Goal: Complete application form: Complete application form

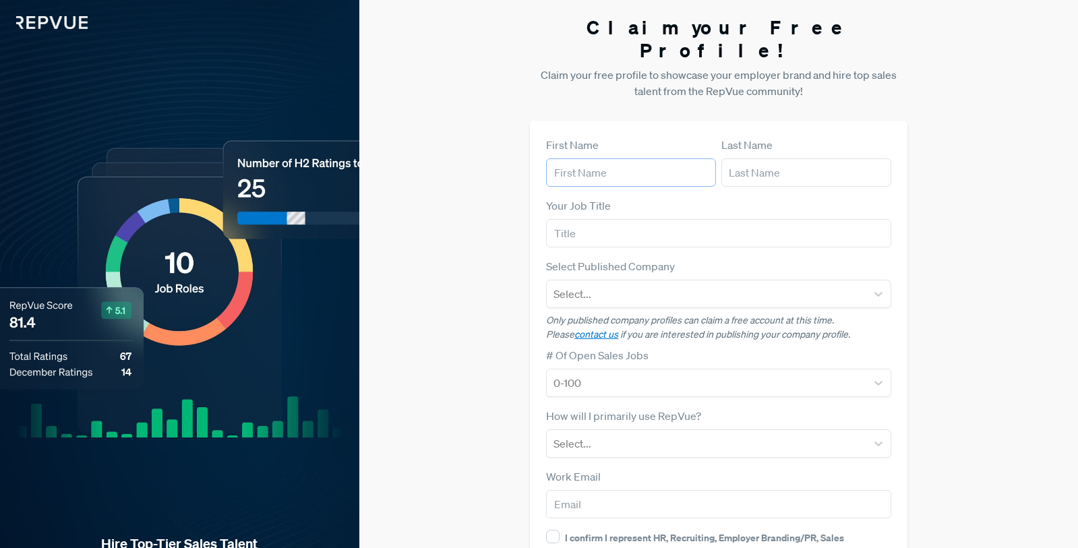
click at [614, 158] on input "text" at bounding box center [631, 172] width 170 height 28
type input "Tessa"
type input "[PERSON_NAME]"
type input "[EMAIL_ADDRESS][DOMAIN_NAME]"
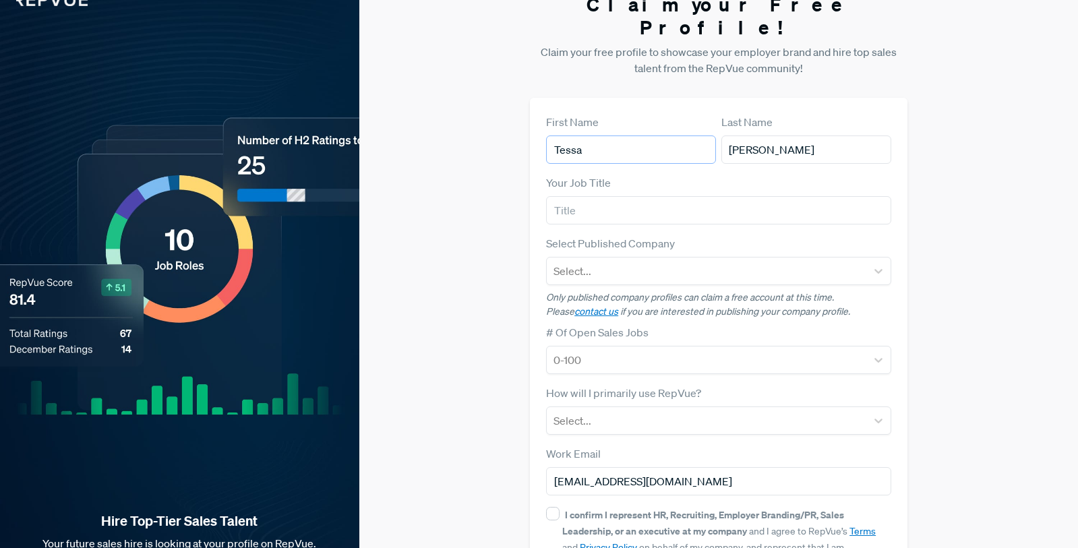
scroll to position [108, 0]
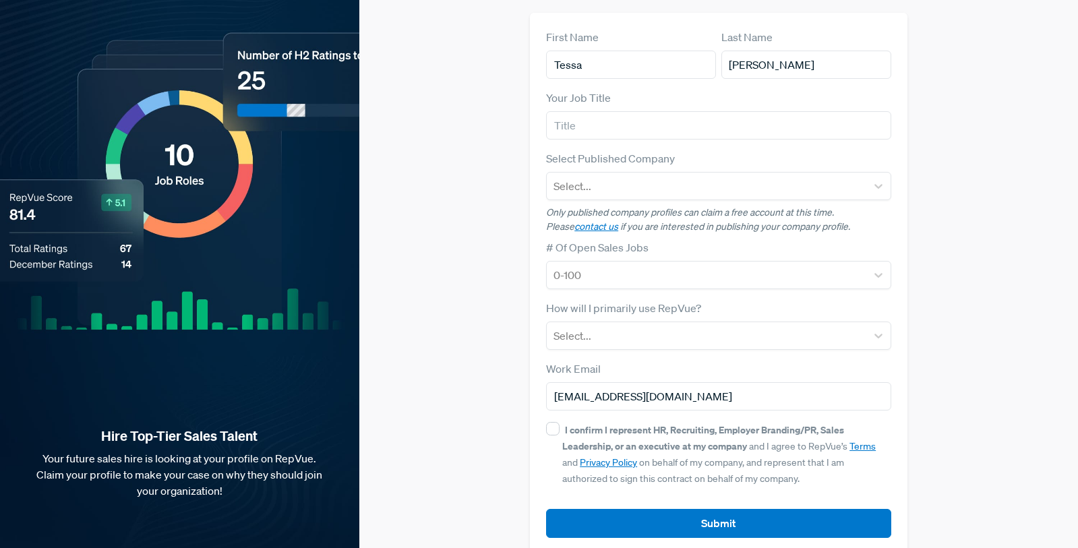
click at [556, 422] on div "I confirm I represent HR, Recruiting, Employer Branding/PR, Sales Leadership, o…" at bounding box center [718, 454] width 345 height 65
click at [552, 422] on input "I confirm I represent HR, Recruiting, Employer Branding/PR, Sales Leadership, o…" at bounding box center [552, 428] width 13 height 13
checkbox input "true"
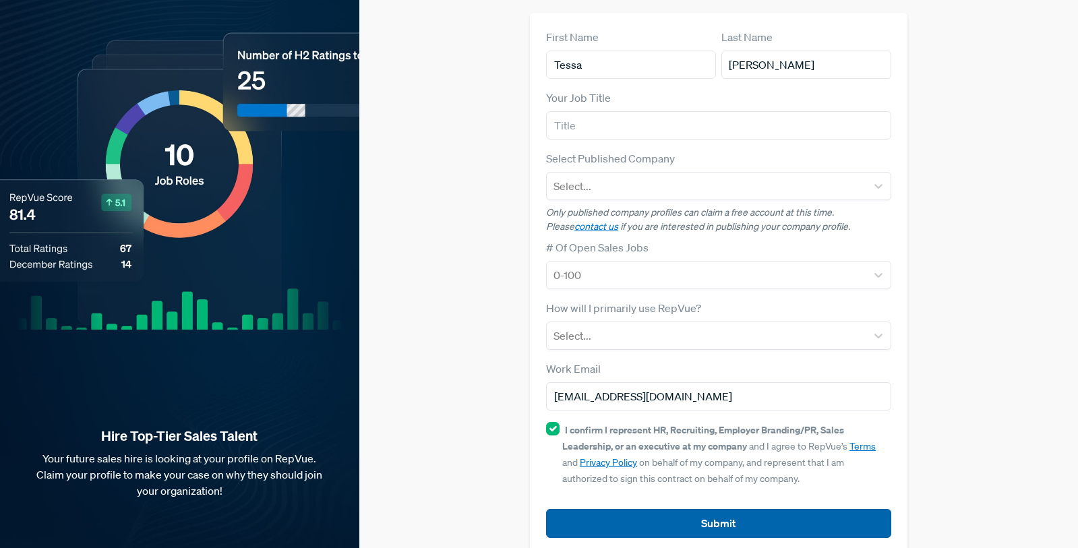
click at [726, 509] on button "Submit" at bounding box center [718, 523] width 345 height 29
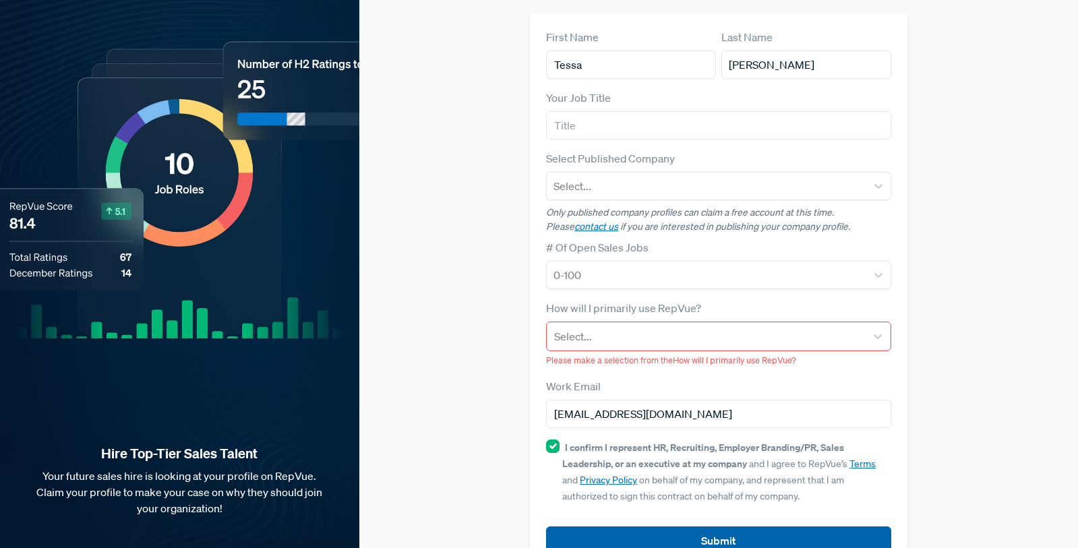
scroll to position [125, 0]
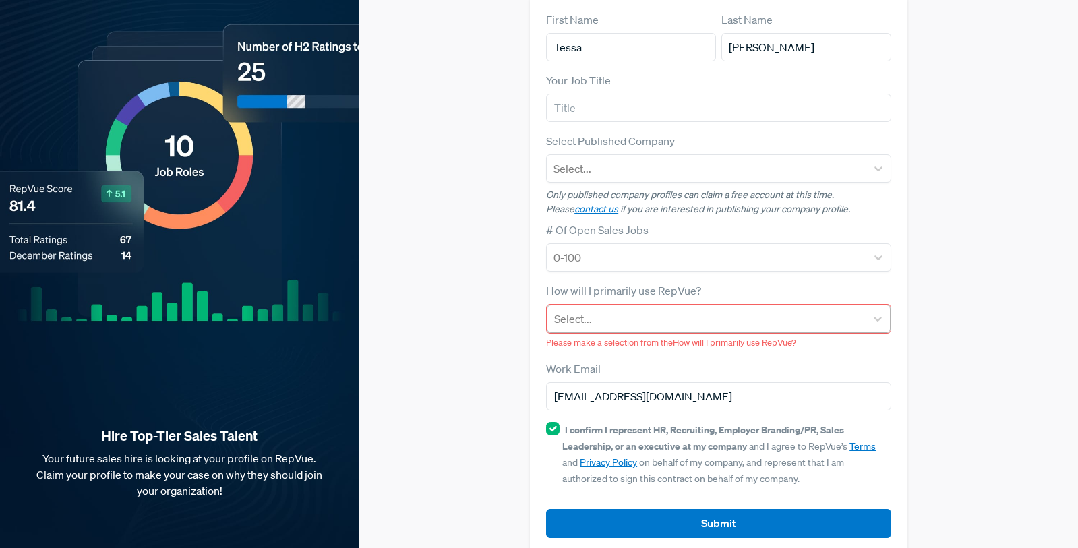
click at [634, 310] on div at bounding box center [706, 319] width 305 height 19
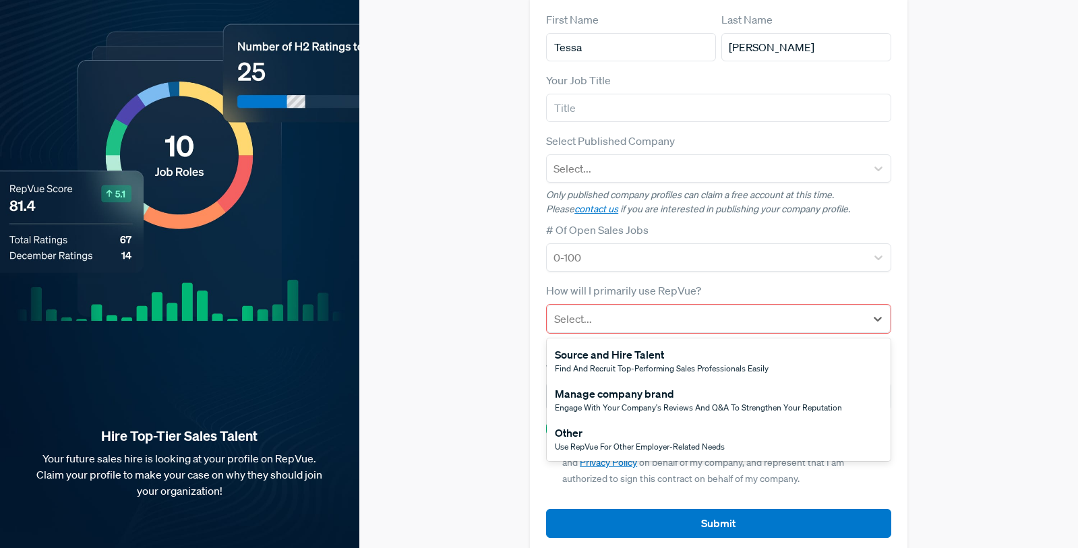
click at [615, 441] on span "Use RepVue for other employer-related needs" at bounding box center [640, 446] width 170 height 11
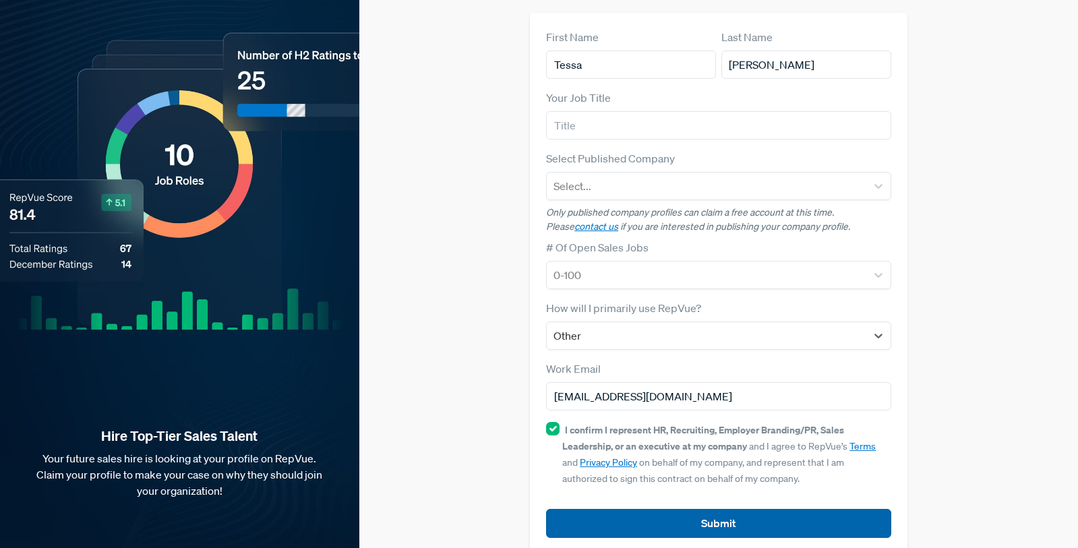
click at [754, 509] on button "Submit" at bounding box center [718, 523] width 345 height 29
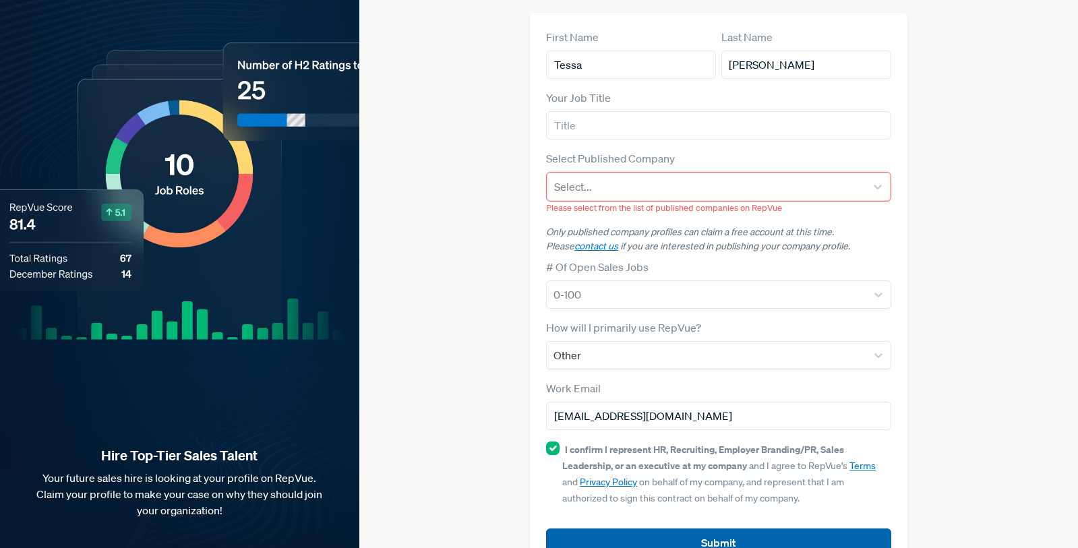
scroll to position [127, 0]
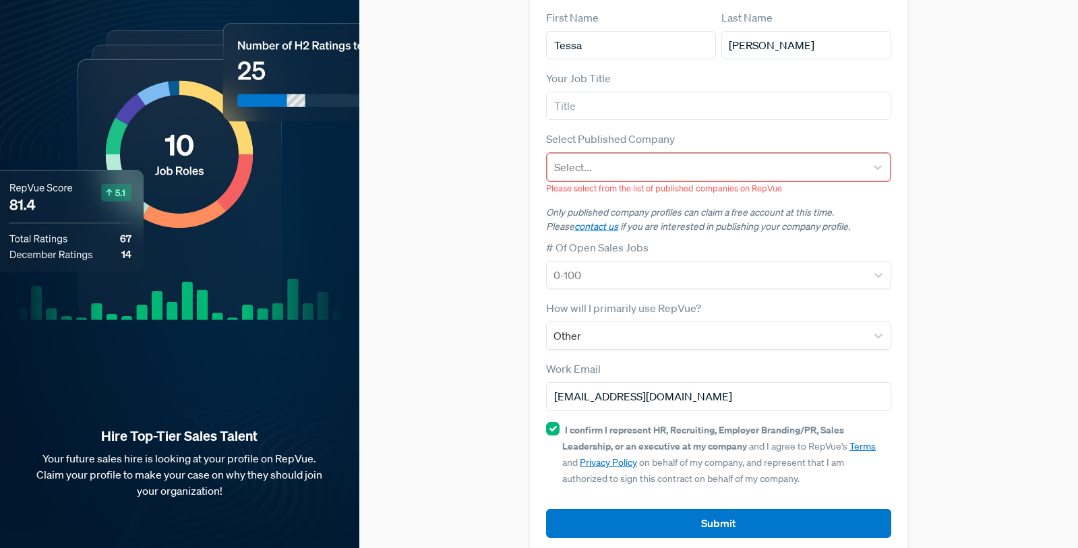
click at [617, 158] on div at bounding box center [706, 167] width 305 height 19
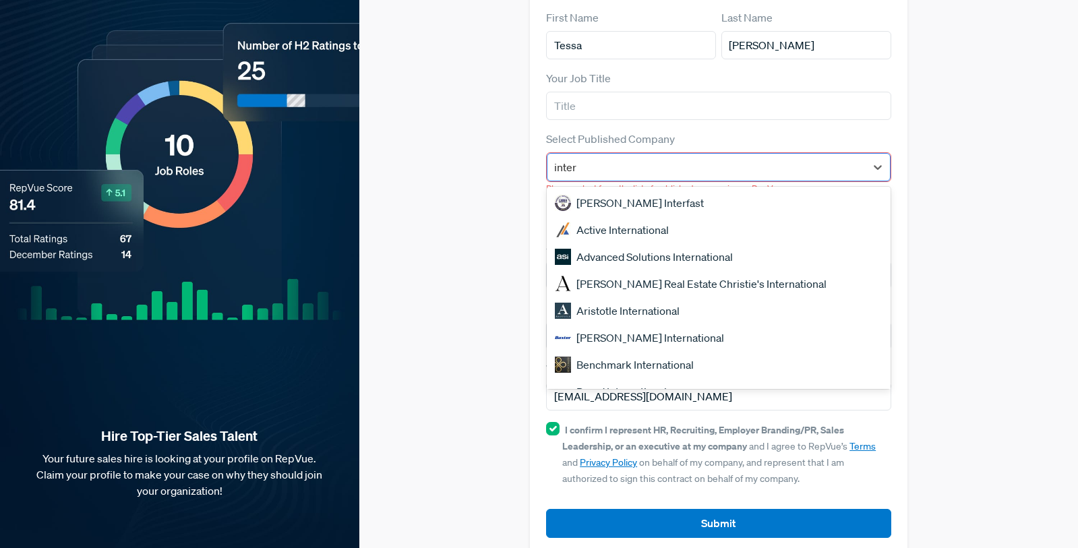
type input "interp"
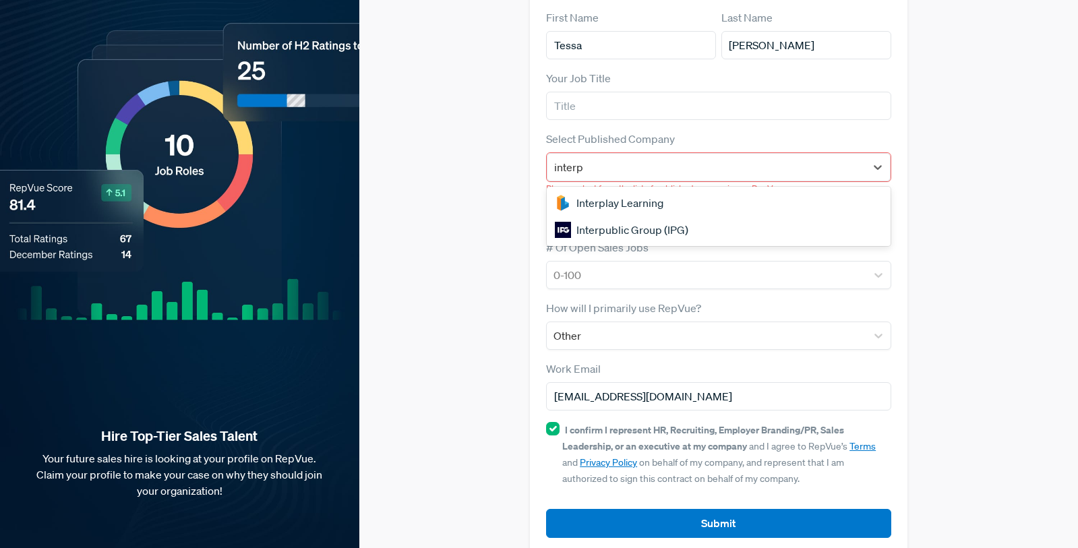
click at [607, 190] on div "Interplay Learning" at bounding box center [719, 203] width 344 height 27
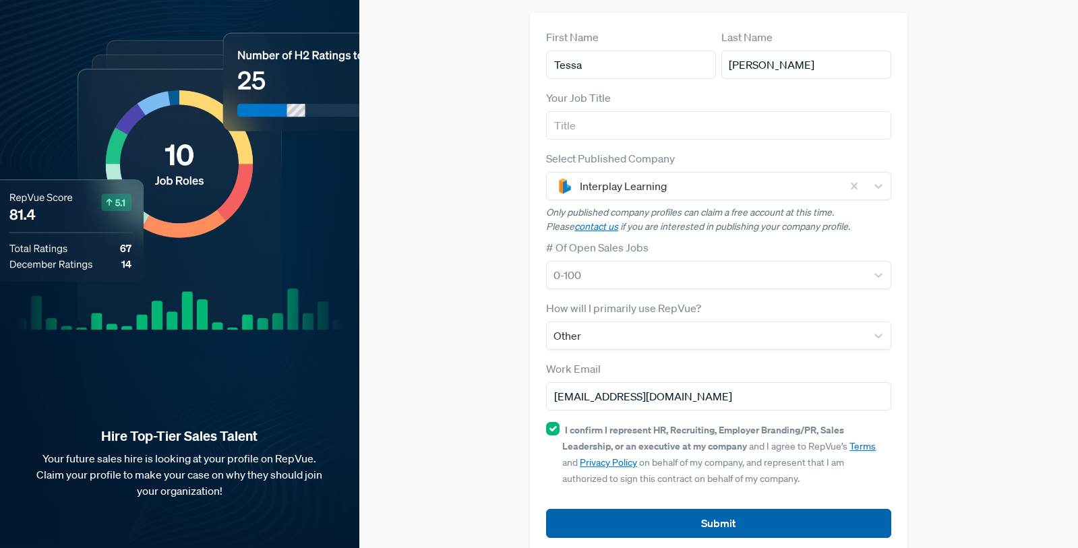
click at [767, 509] on button "Submit" at bounding box center [718, 523] width 345 height 29
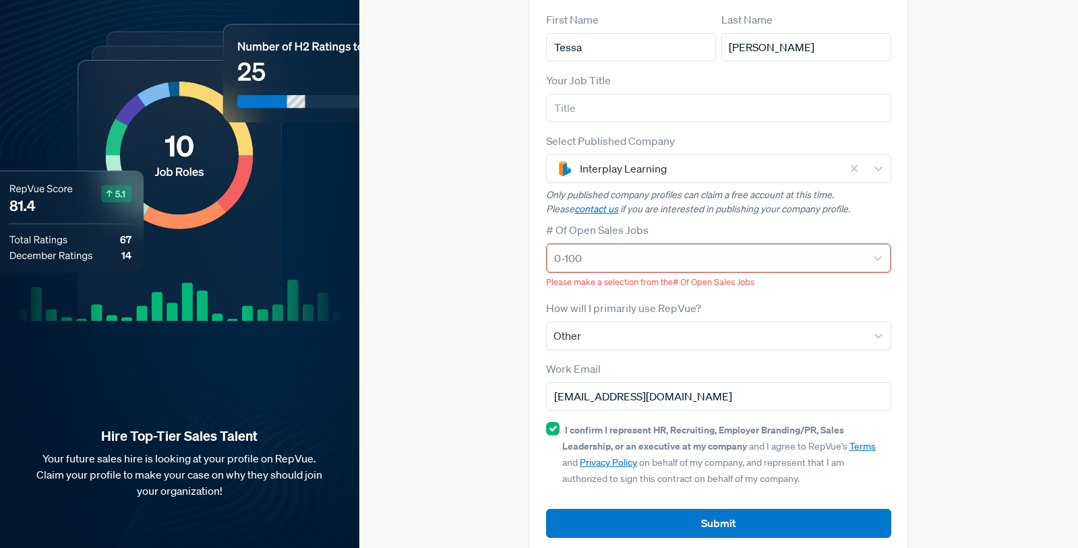
click at [654, 249] on div at bounding box center [706, 258] width 305 height 19
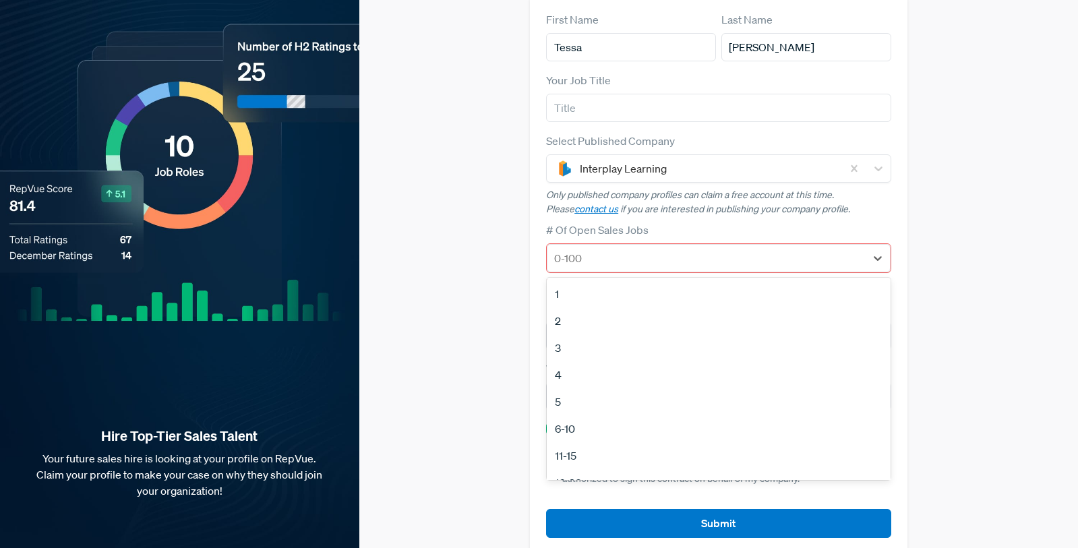
click at [610, 308] on div "2" at bounding box center [719, 321] width 344 height 27
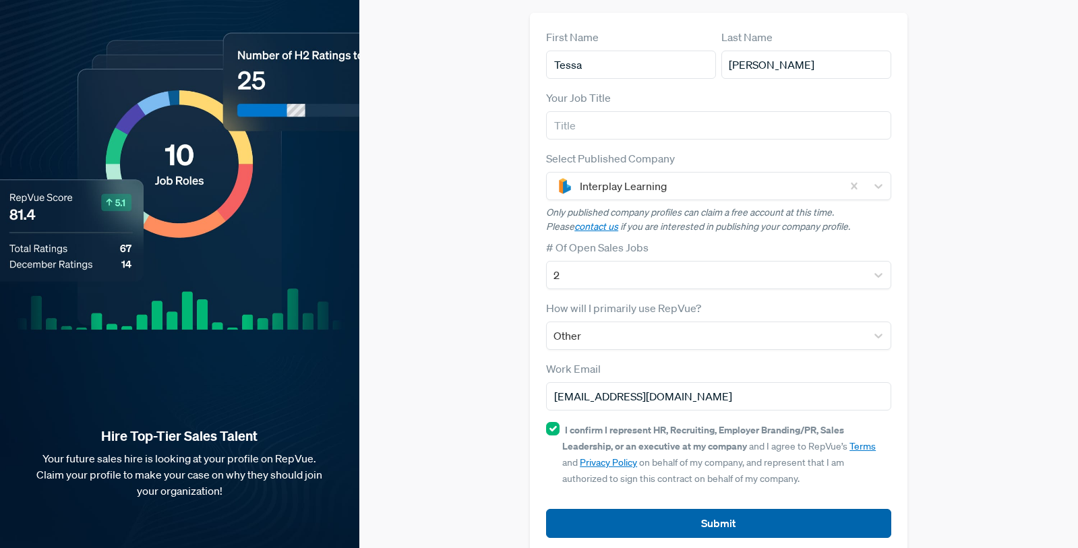
click at [728, 509] on button "Submit" at bounding box center [718, 523] width 345 height 29
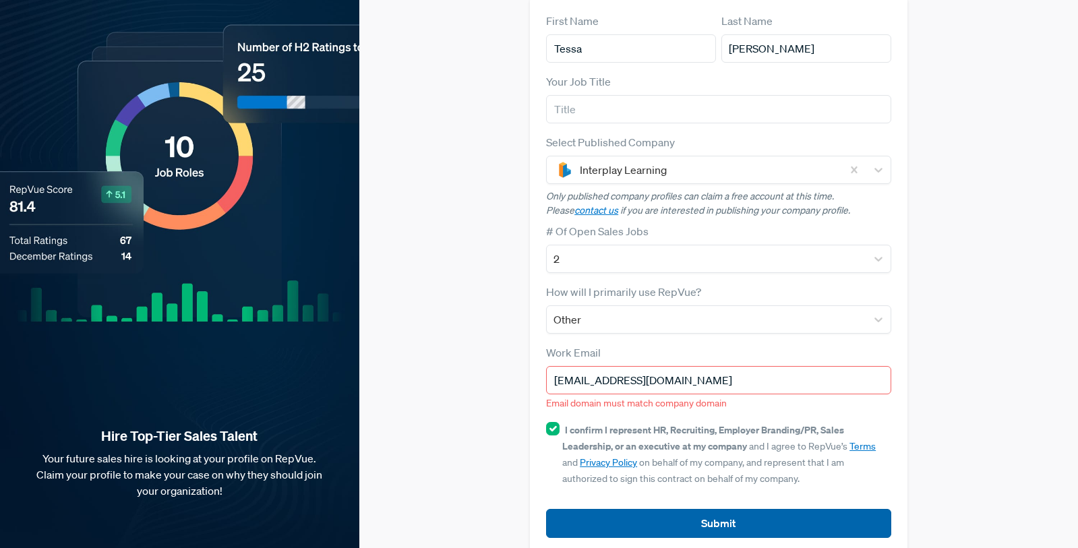
click at [728, 509] on button "Submit" at bounding box center [718, 523] width 345 height 29
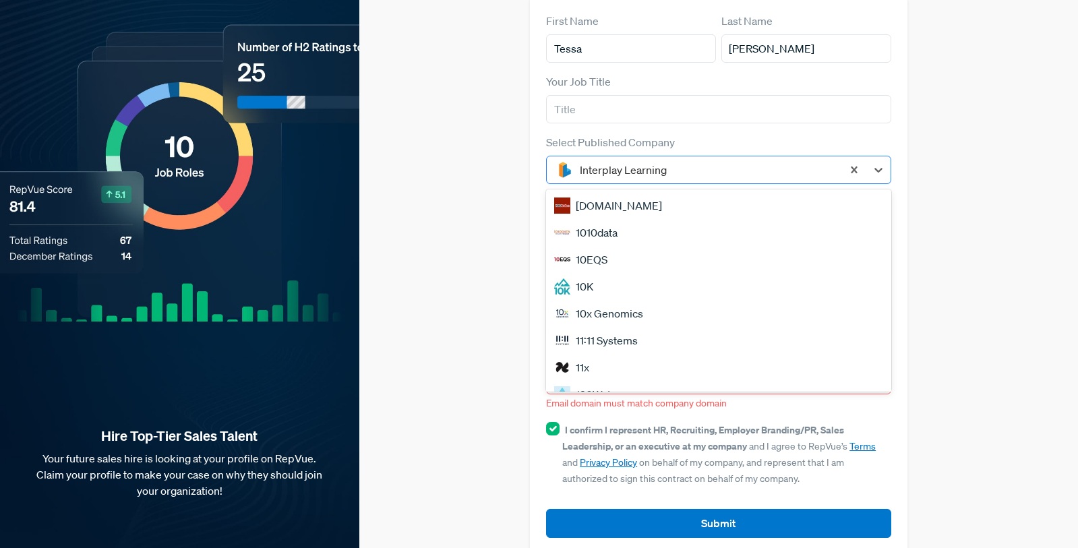
click at [637, 161] on div at bounding box center [708, 170] width 256 height 19
click at [506, 178] on div "Claim your Free Profile! Claim your free profile to showcase your employer bran…" at bounding box center [718, 223] width 719 height 695
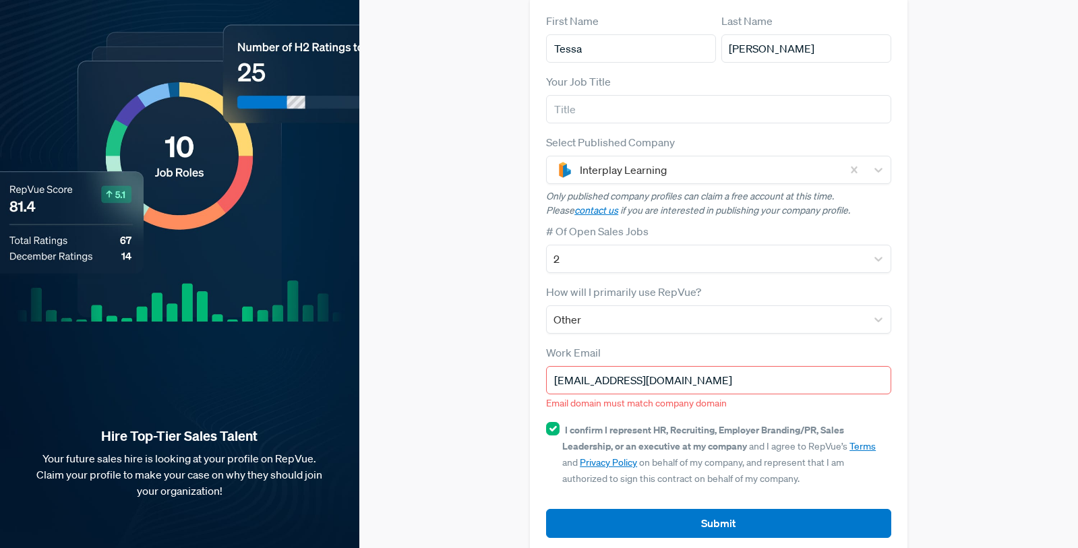
click at [666, 366] on input "[EMAIL_ADDRESS][DOMAIN_NAME]" at bounding box center [718, 380] width 345 height 28
drag, startPoint x: 702, startPoint y: 359, endPoint x: 578, endPoint y: 359, distance: 124.1
click at [578, 366] on input "[EMAIL_ADDRESS][DOMAIN_NAME]" at bounding box center [718, 380] width 345 height 28
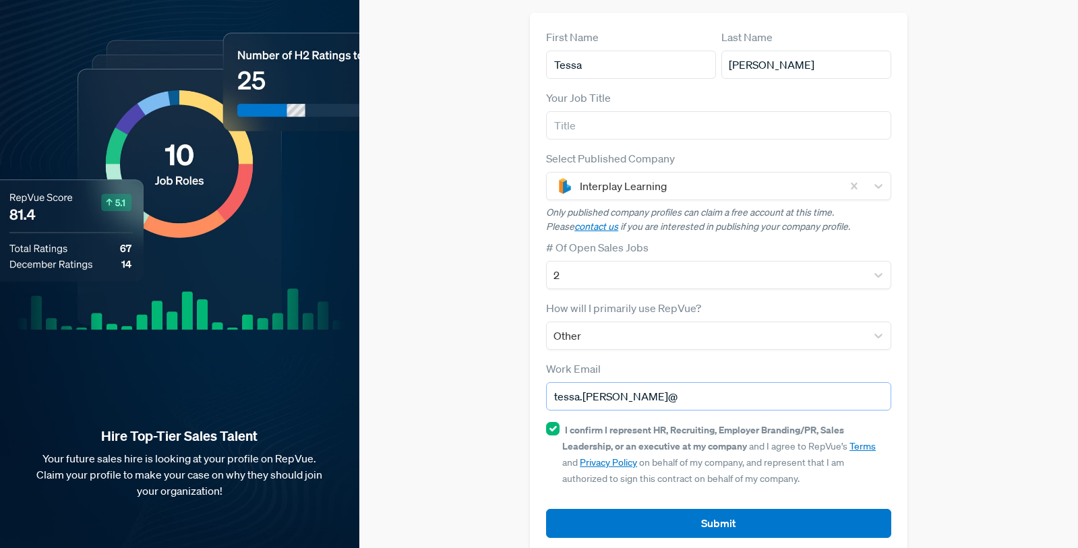
type input "[EMAIL_ADDRESS][PERSON_NAME][DOMAIN_NAME]"
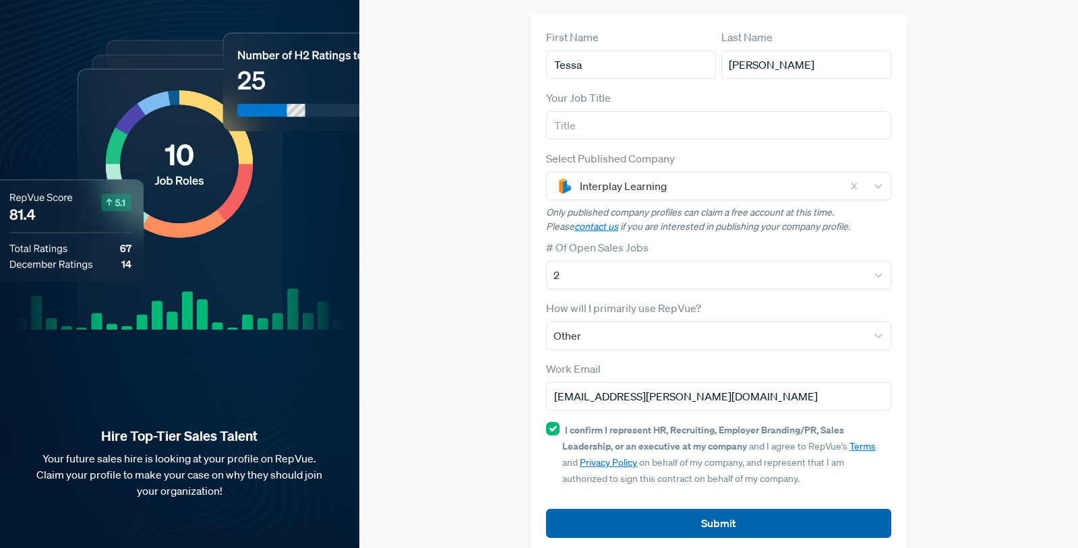
click at [740, 509] on button "Submit" at bounding box center [718, 523] width 345 height 29
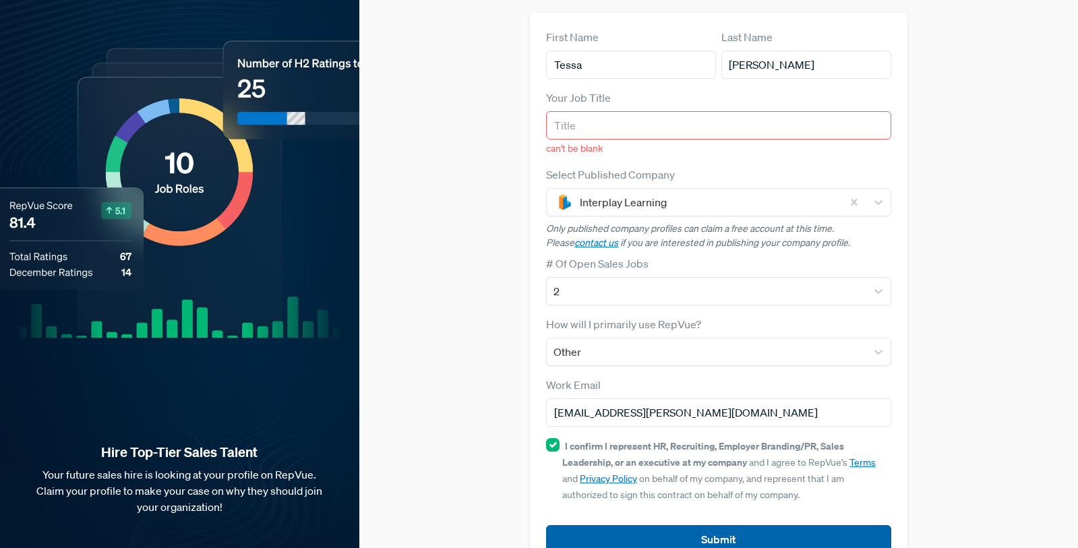
scroll to position [124, 0]
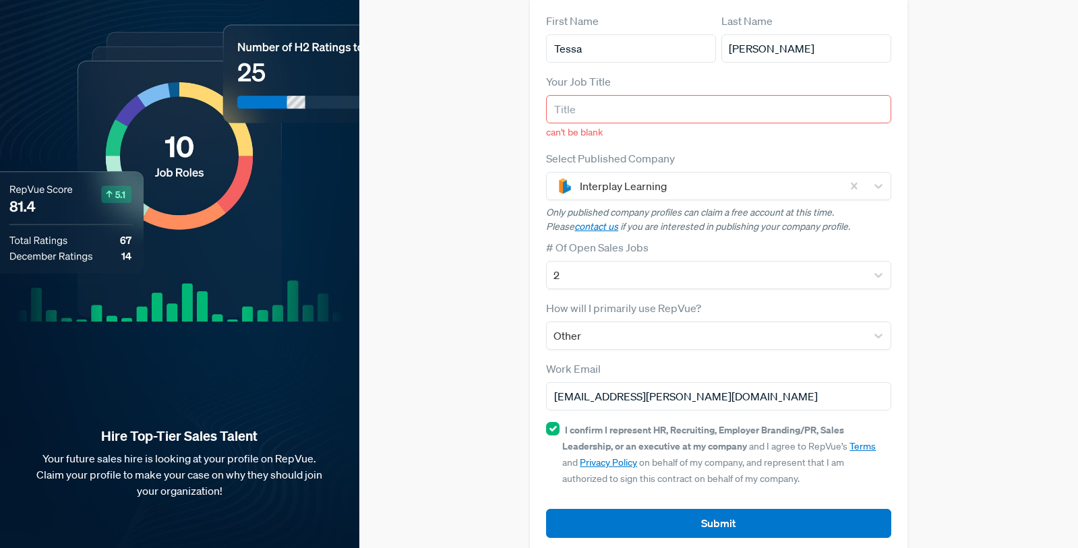
click at [604, 95] on input "text" at bounding box center [718, 109] width 345 height 28
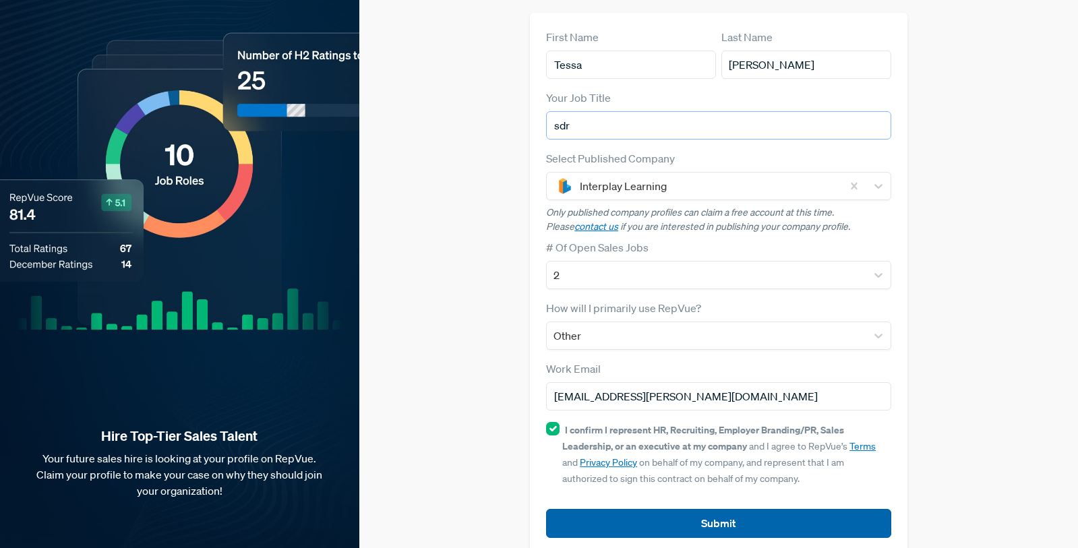
type input "sdr"
click at [738, 509] on button "Submit" at bounding box center [718, 523] width 345 height 29
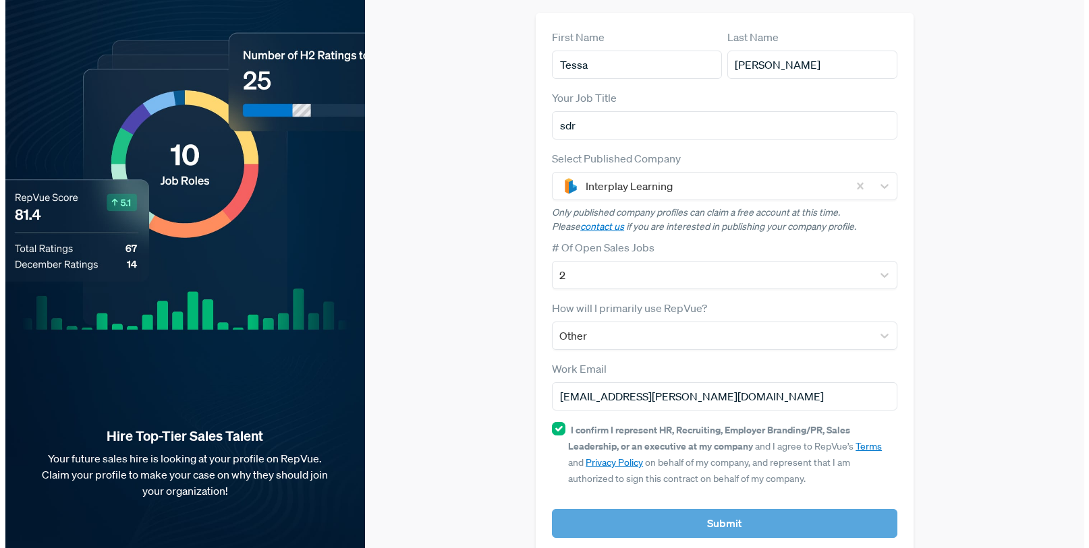
scroll to position [0, 0]
